Goal: Task Accomplishment & Management: Use online tool/utility

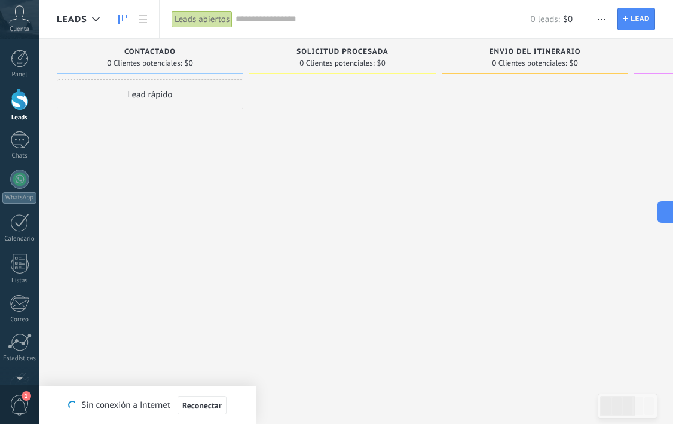
scroll to position [11, 0]
drag, startPoint x: 0, startPoint y: 0, endPoint x: 305, endPoint y: 94, distance: 319.3
click at [305, 96] on div "Leads Entrantes Solicitudes: 0 0 0 0 0 0 0 0 0 Contactado 0 Clientes potenciale…" at bounding box center [544, 193] width 974 height 309
click at [198, 95] on div "Lead rápido" at bounding box center [150, 94] width 186 height 30
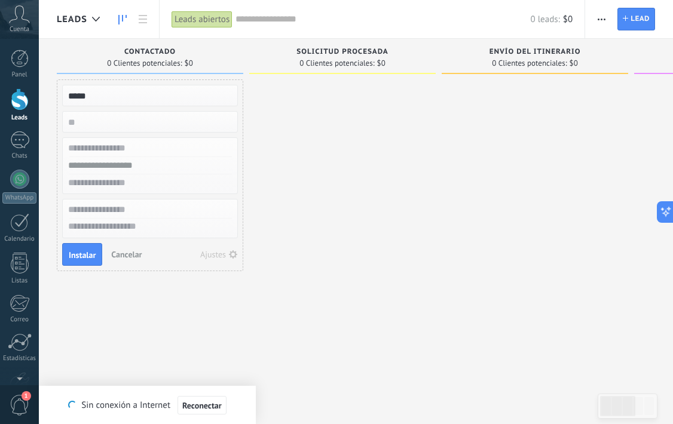
type input "*****"
click at [333, 306] on div at bounding box center [342, 213] width 186 height 268
click at [333, 301] on div at bounding box center [342, 213] width 186 height 268
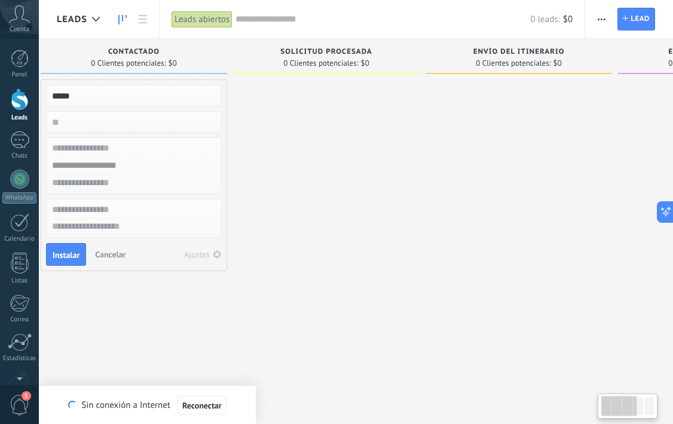
scroll to position [0, 18]
click at [56, 254] on span "Instalar" at bounding box center [64, 255] width 27 height 8
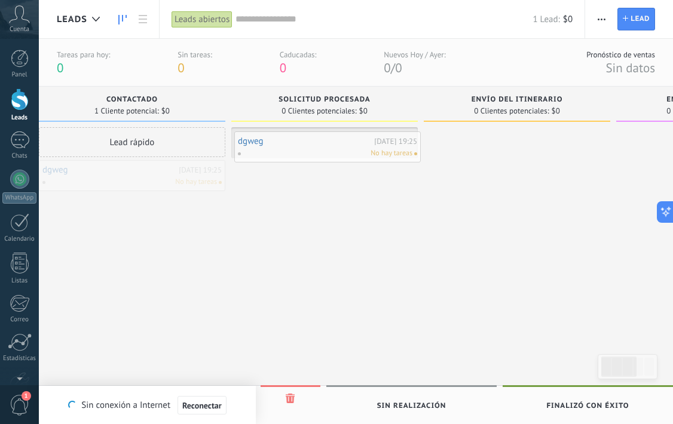
drag, startPoint x: 180, startPoint y: 179, endPoint x: 374, endPoint y: 149, distance: 196.3
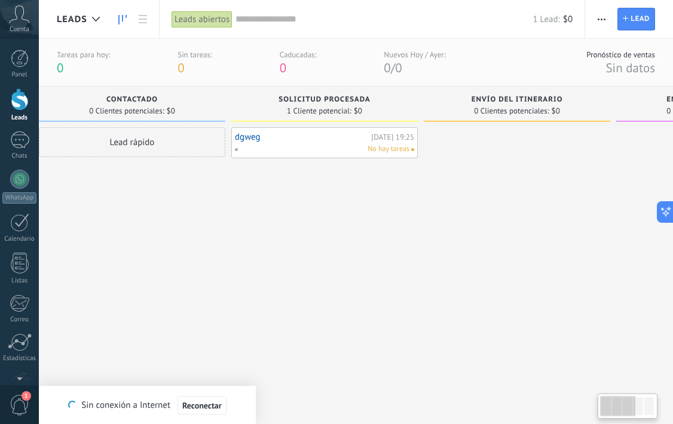
scroll to position [0, 0]
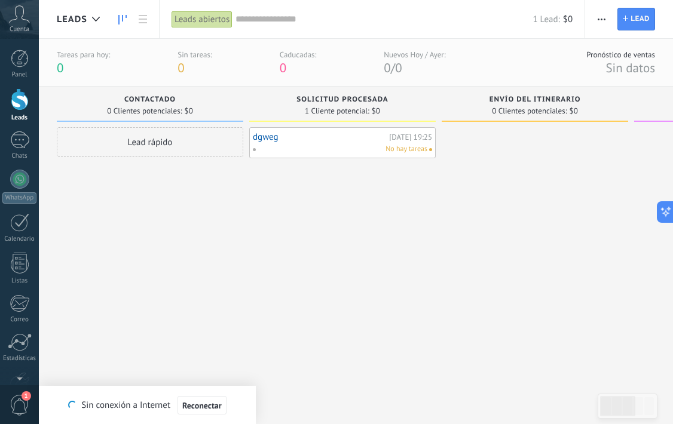
click at [413, 152] on span "No hay tareas" at bounding box center [406, 149] width 42 height 11
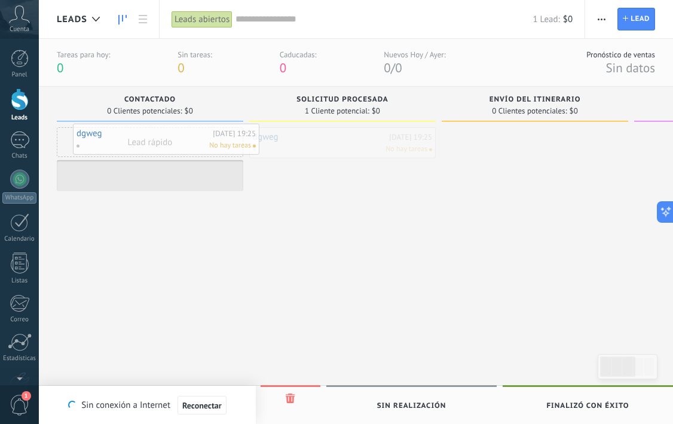
drag, startPoint x: 409, startPoint y: 149, endPoint x: 237, endPoint y: 143, distance: 172.1
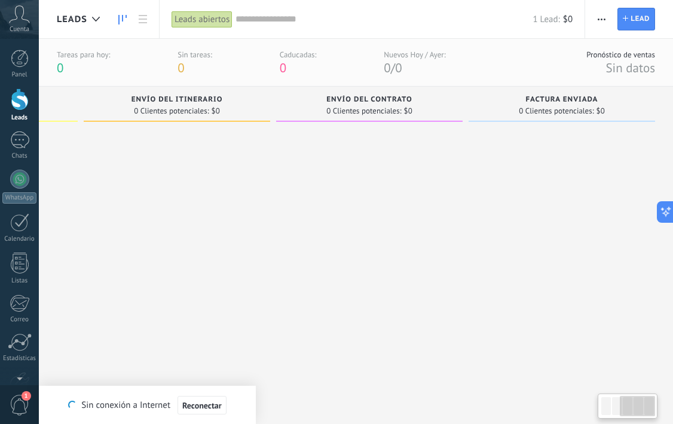
scroll to position [0, 358]
click at [628, 23] on link "Lead Nuevo lead" at bounding box center [636, 19] width 38 height 23
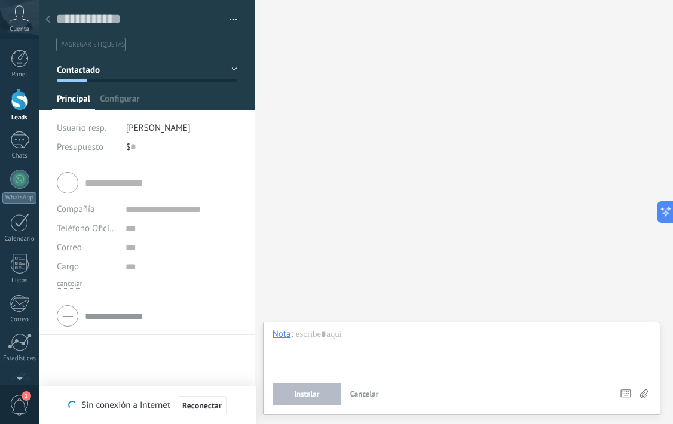
click at [179, 179] on input "text" at bounding box center [161, 182] width 152 height 19
type input "*******"
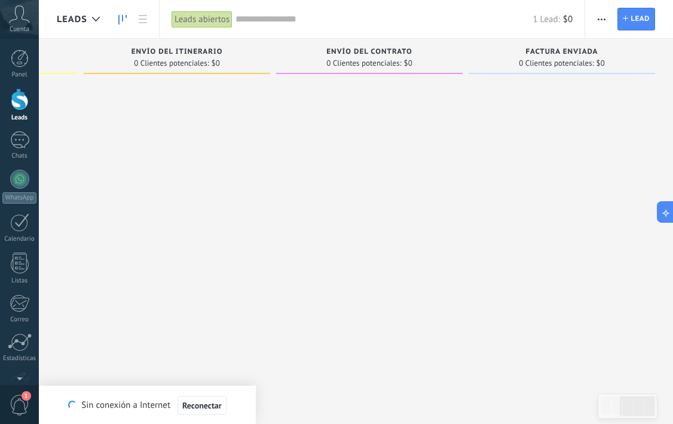
click at [477, 0] on div "1 Lead: $0" at bounding box center [403, 19] width 337 height 38
